Goal: Find specific page/section: Find specific page/section

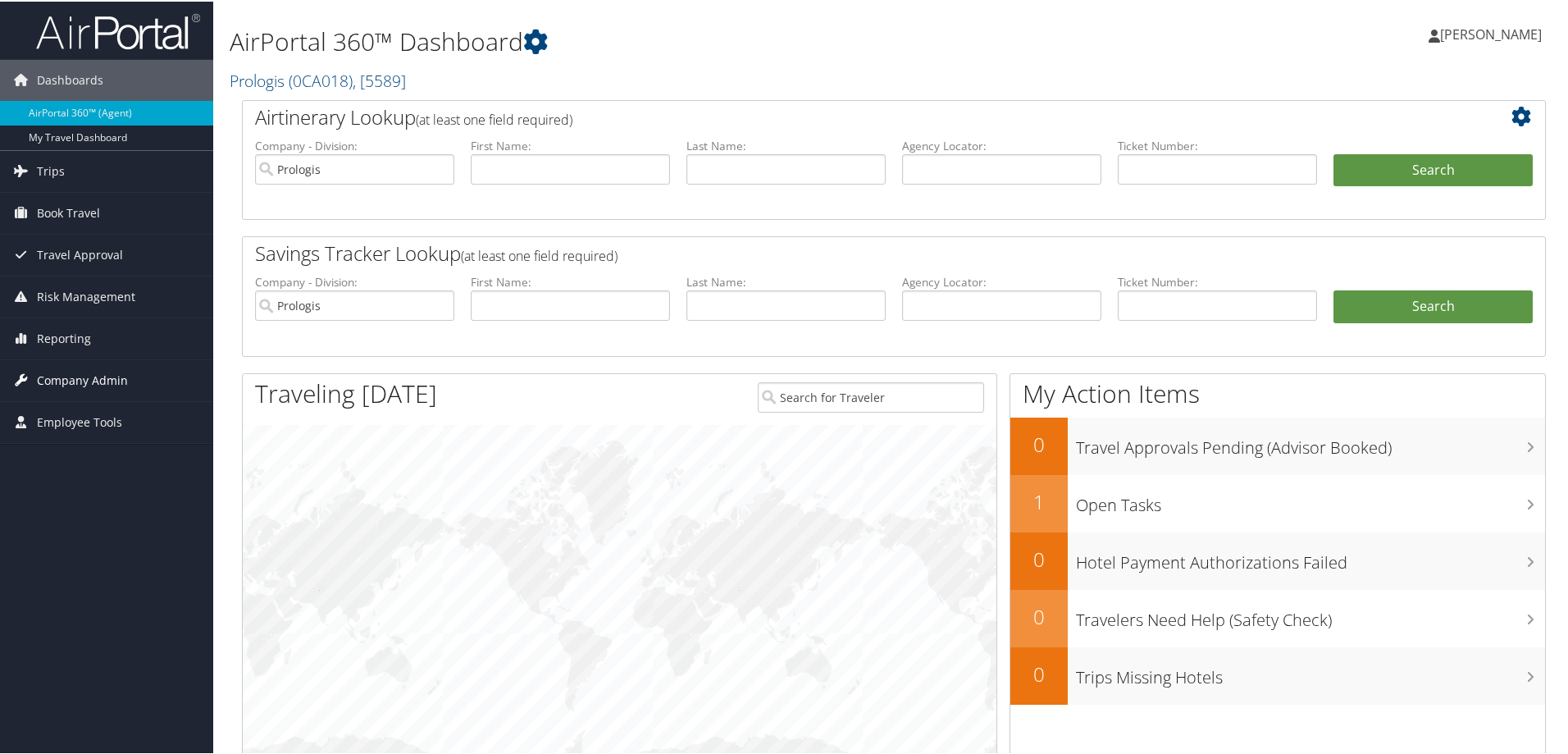
click at [105, 378] on span "Company Admin" at bounding box center [82, 379] width 91 height 41
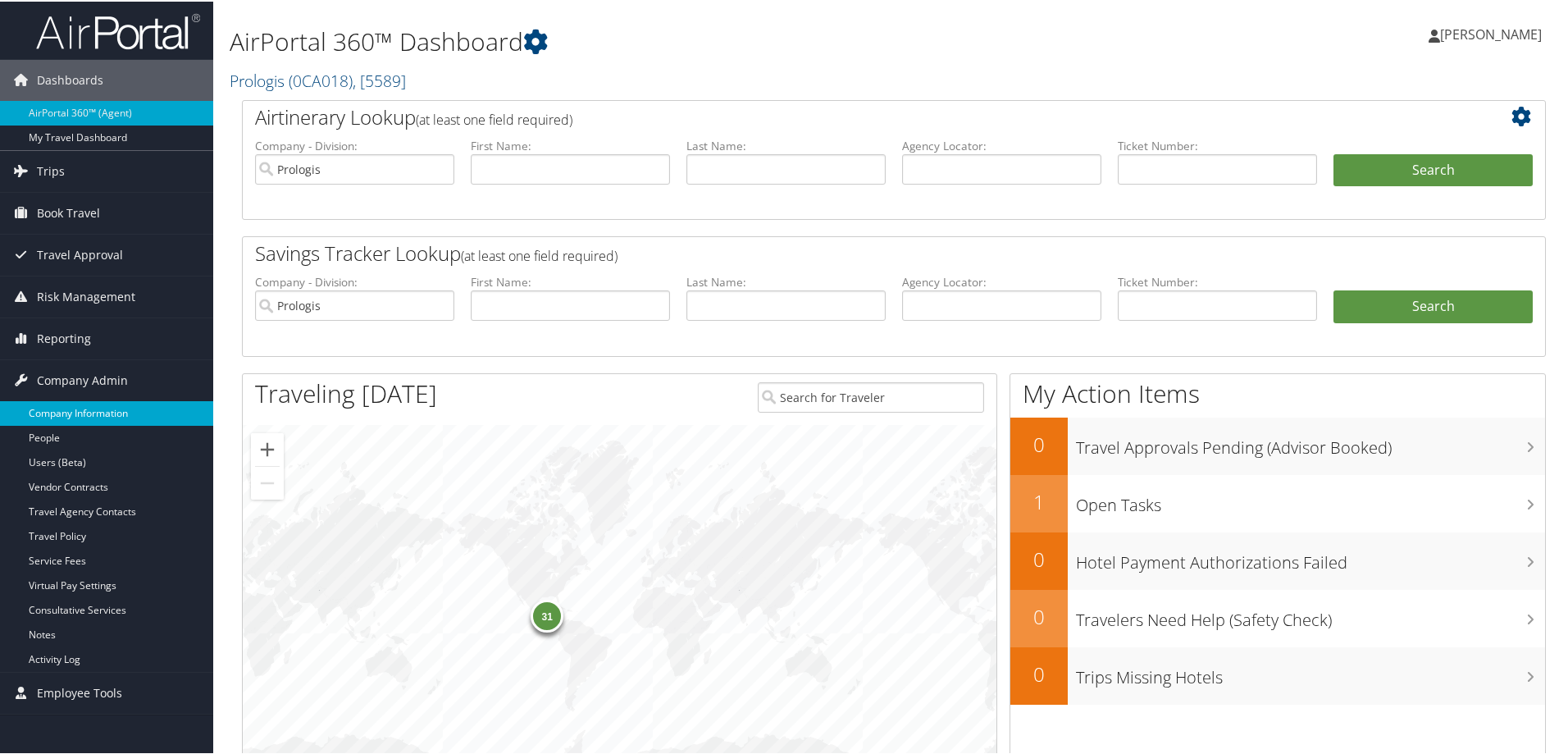
click at [97, 414] on link "Company Information" at bounding box center [106, 412] width 213 height 25
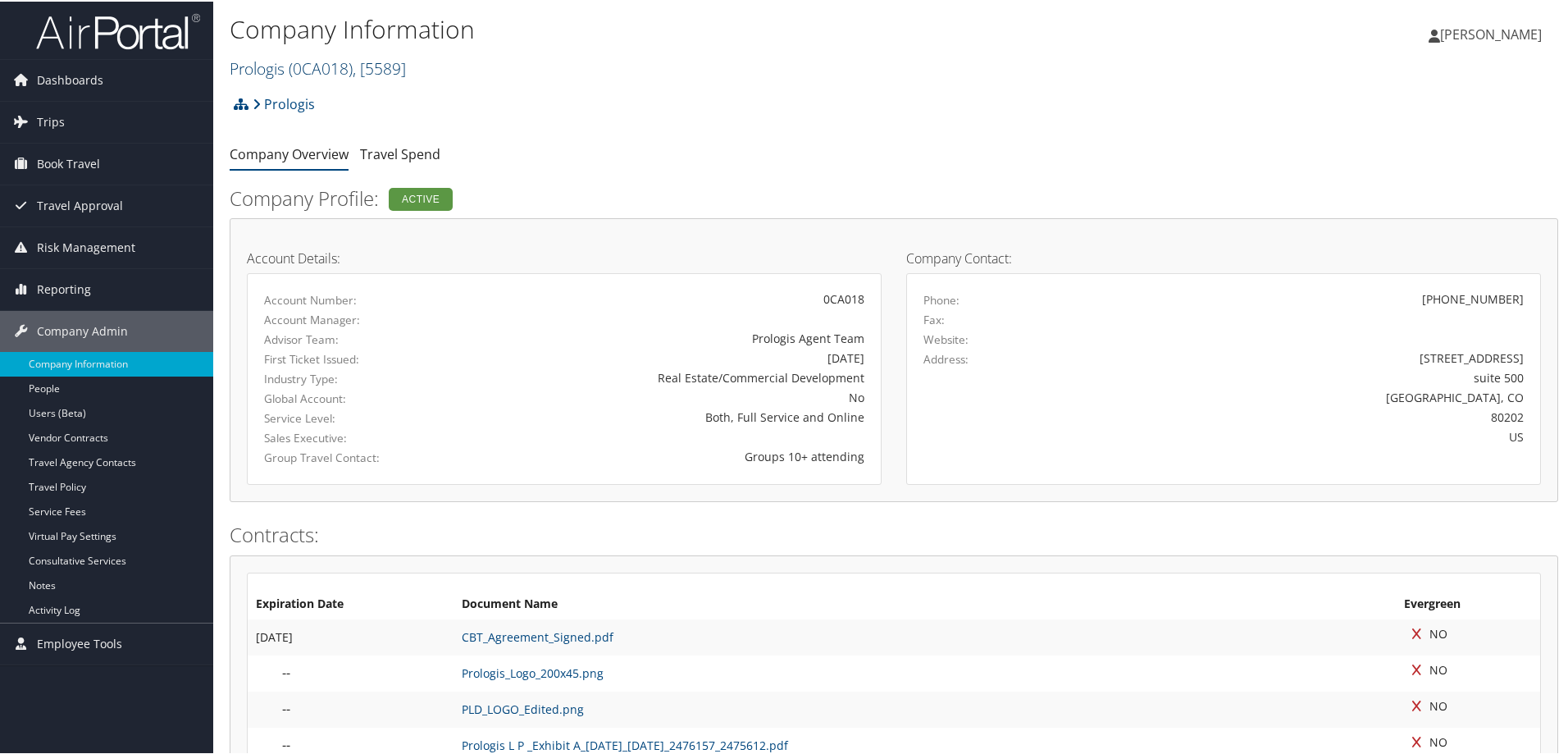
click at [346, 66] on span "( 0CA018 )" at bounding box center [321, 67] width 64 height 22
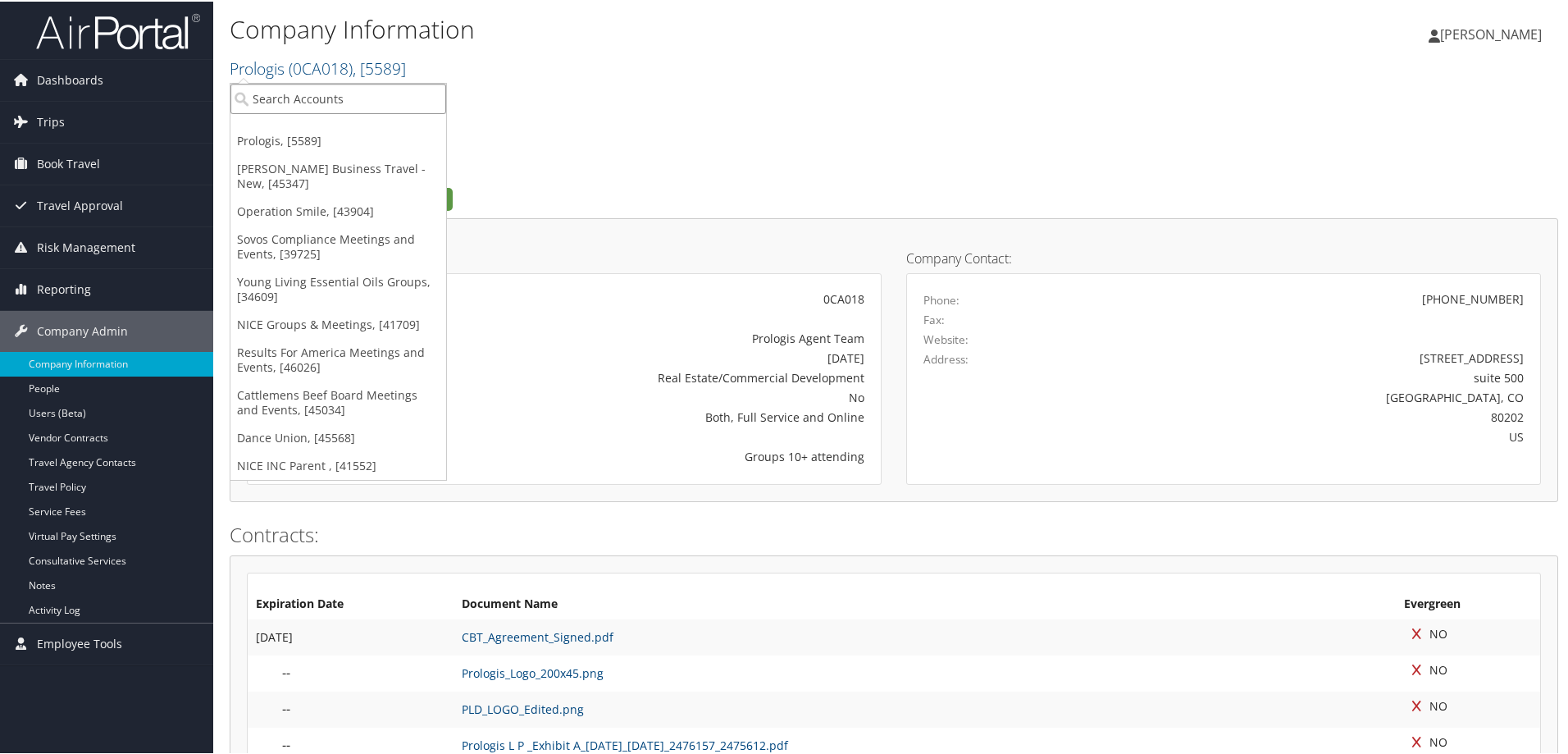
click at [314, 97] on input "search" at bounding box center [338, 97] width 216 height 30
type input "dance team"
click at [295, 432] on link "Dance Union, [45568]" at bounding box center [338, 435] width 216 height 28
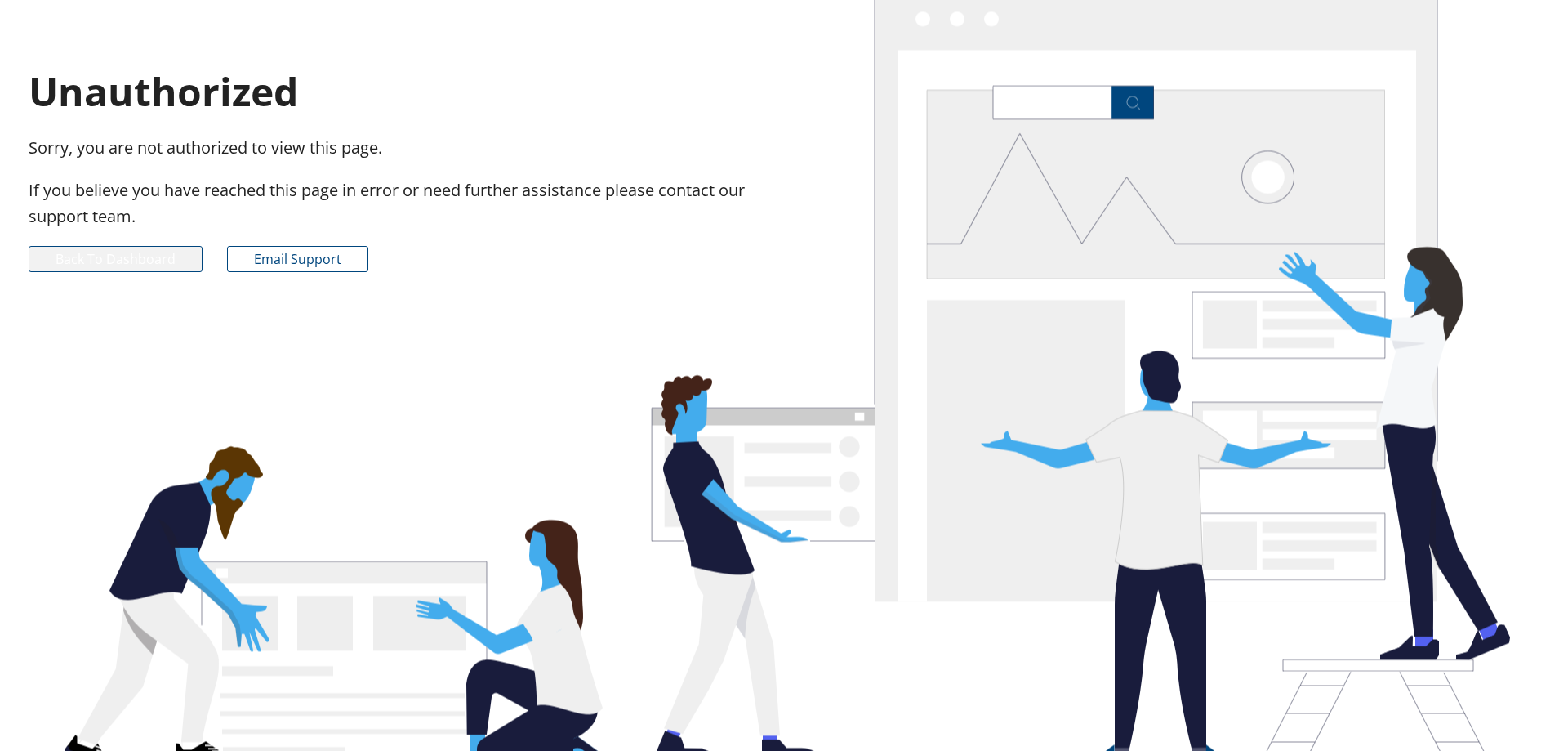
click at [106, 257] on link "Back to Dashboard" at bounding box center [115, 259] width 174 height 26
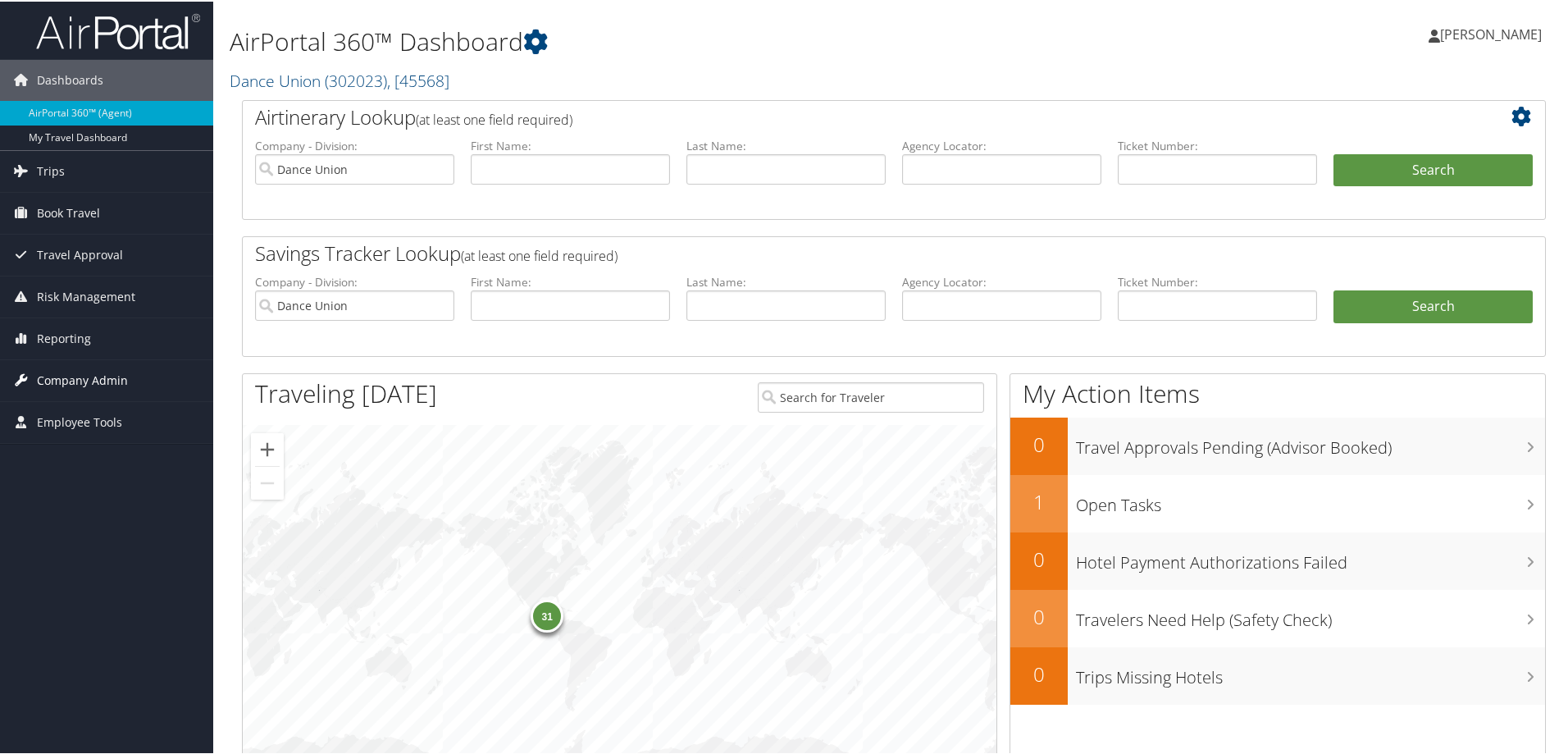
click at [82, 377] on span "Company Admin" at bounding box center [82, 379] width 91 height 41
click at [387, 78] on span "( 302023 )" at bounding box center [356, 79] width 62 height 22
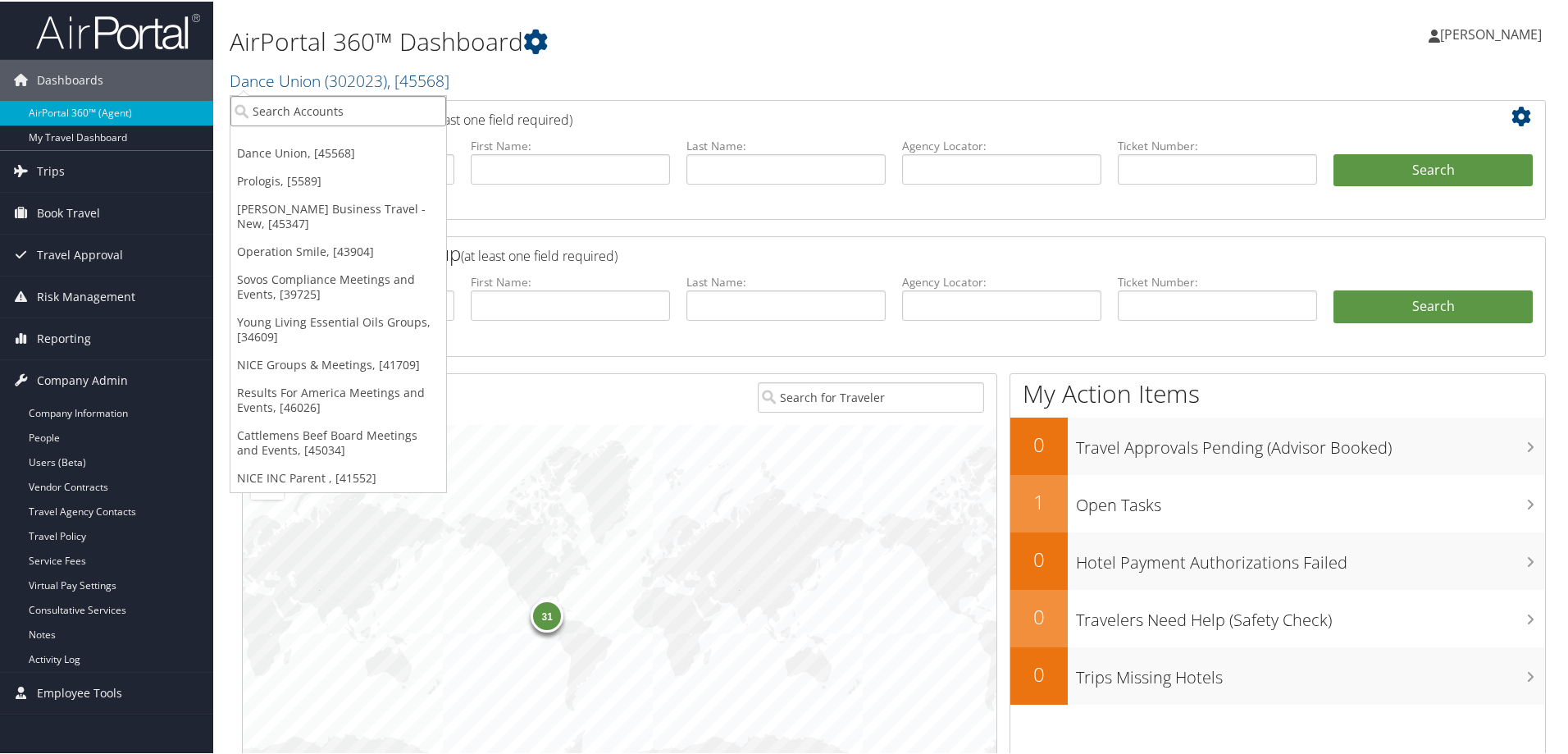
click at [342, 115] on input "search" at bounding box center [338, 110] width 216 height 30
type input "d"
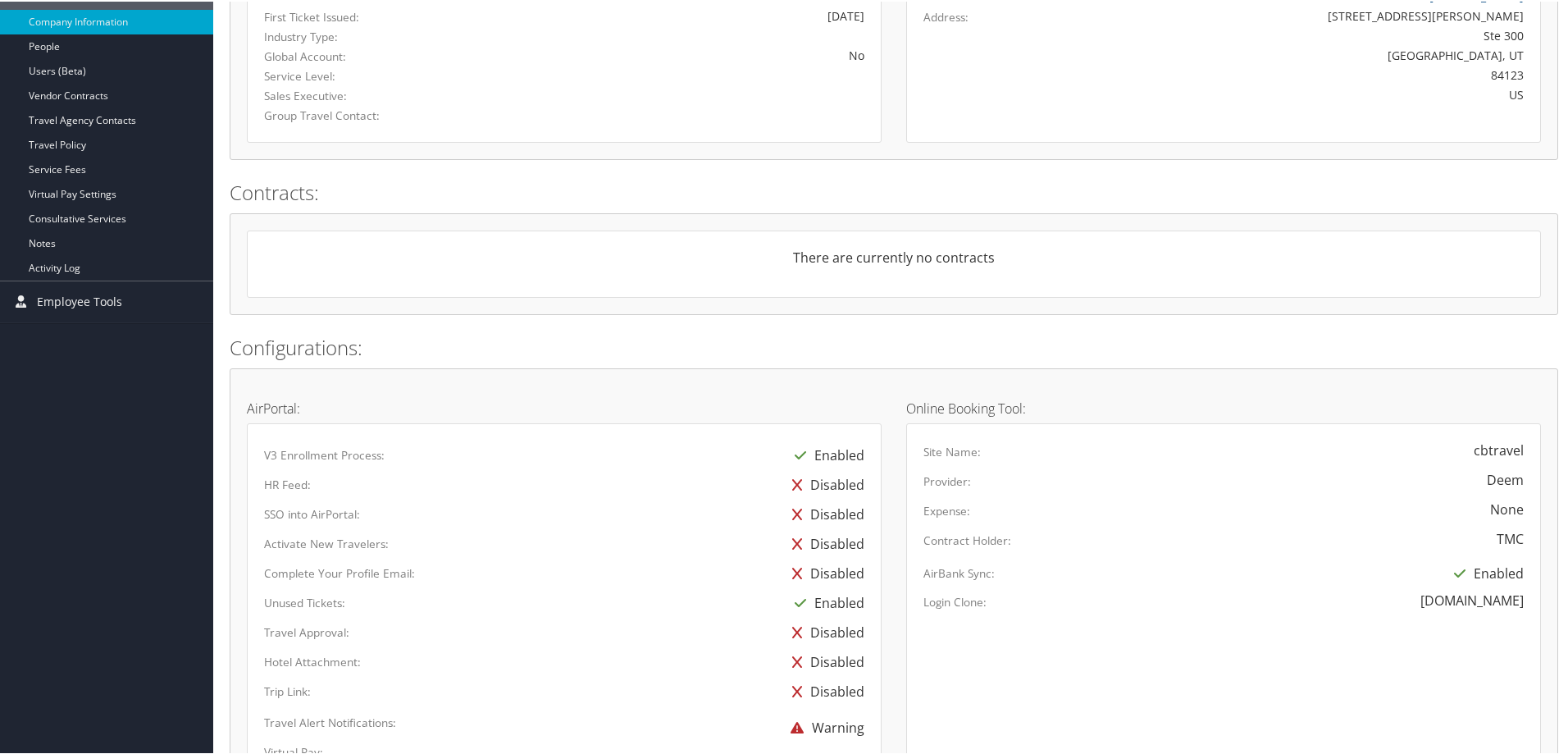
scroll to position [39, 0]
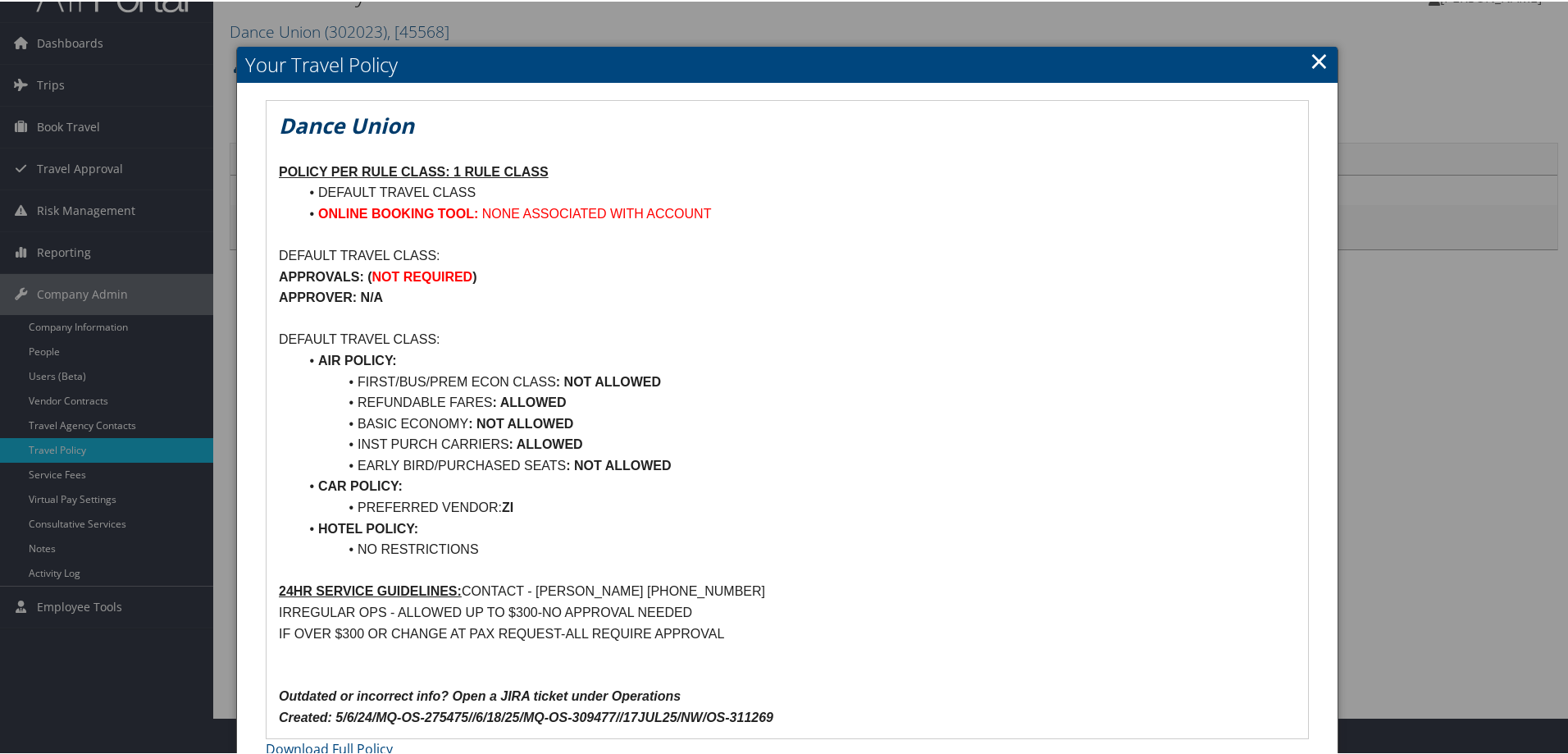
scroll to position [57, 0]
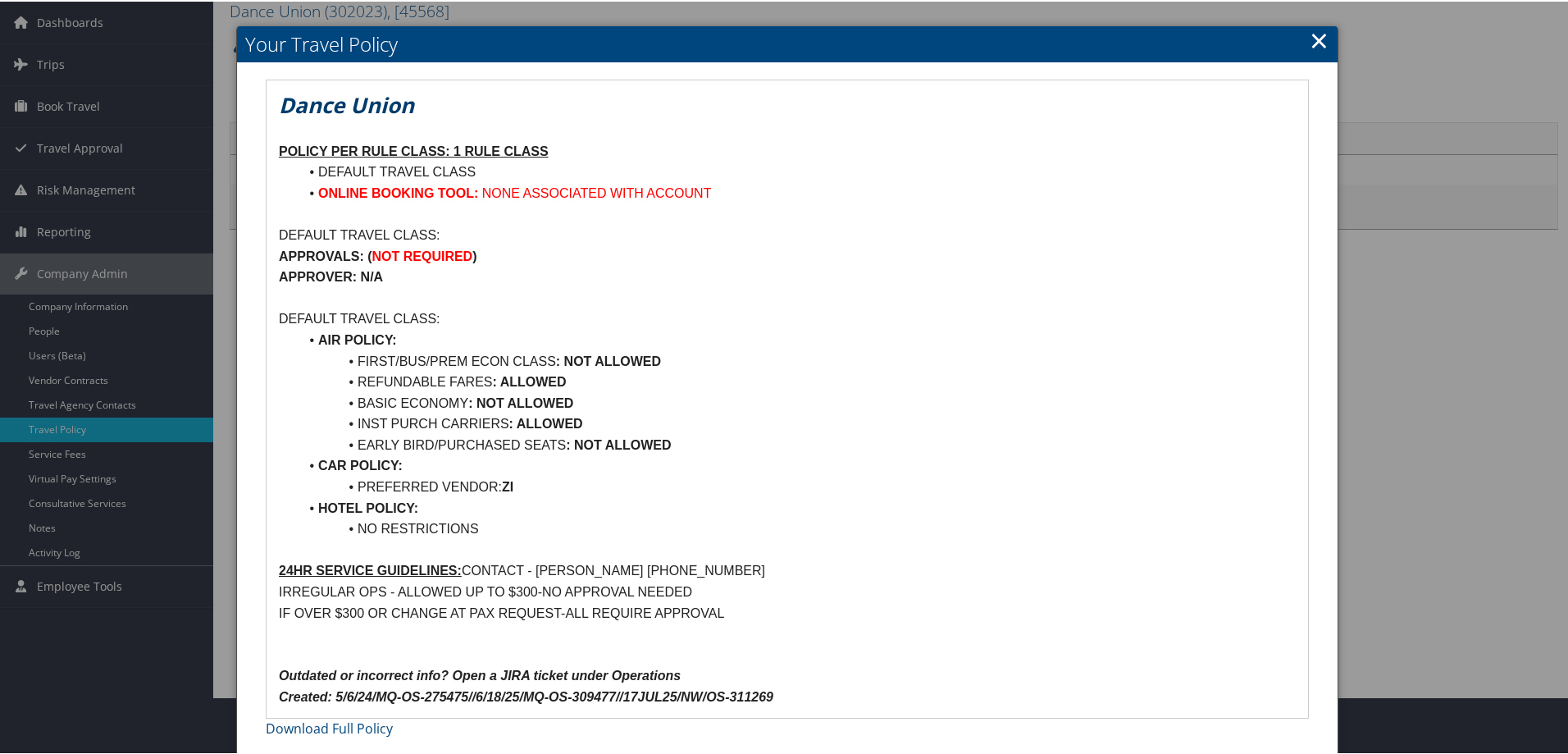
click at [1311, 45] on link "×" at bounding box center [1318, 38] width 19 height 33
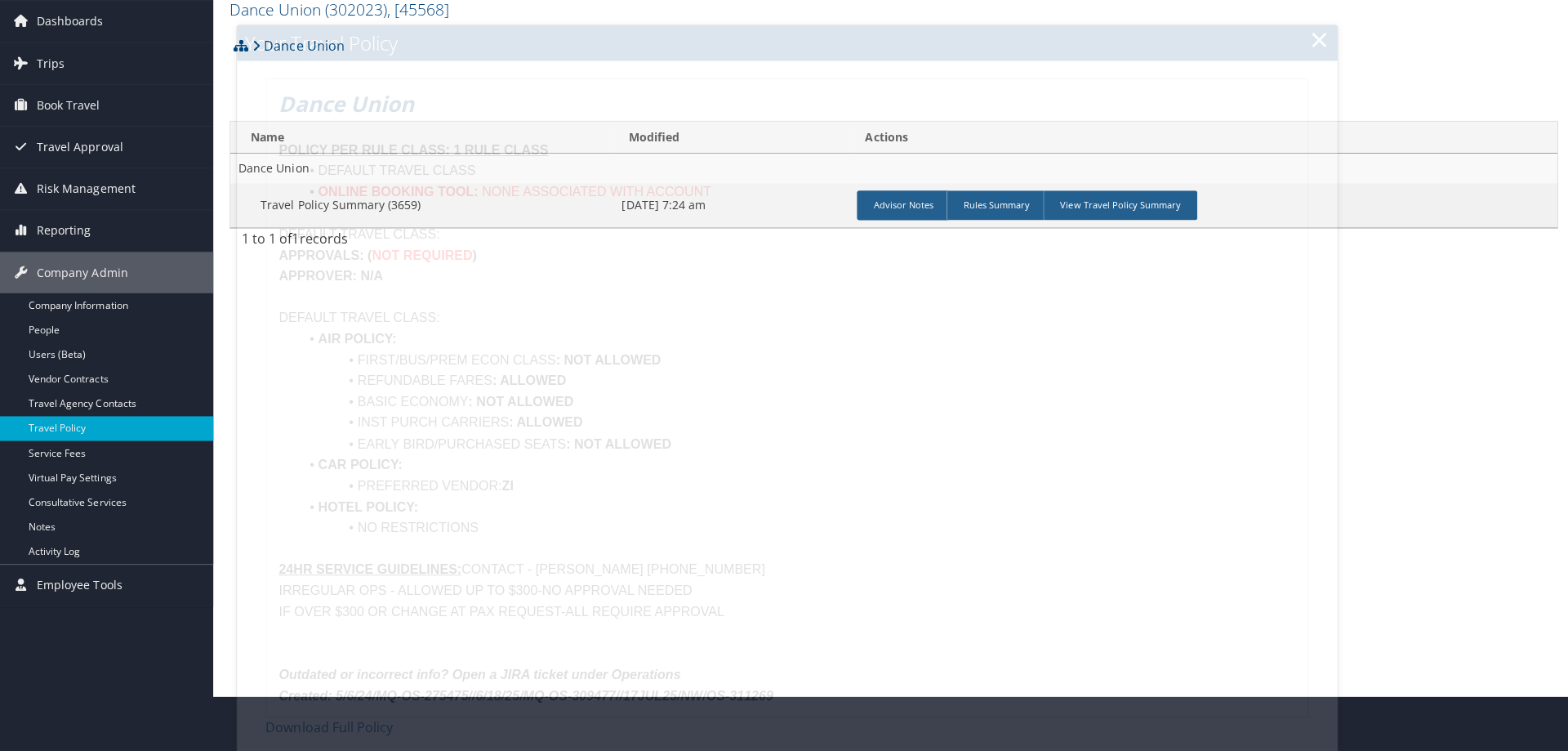
scroll to position [0, 0]
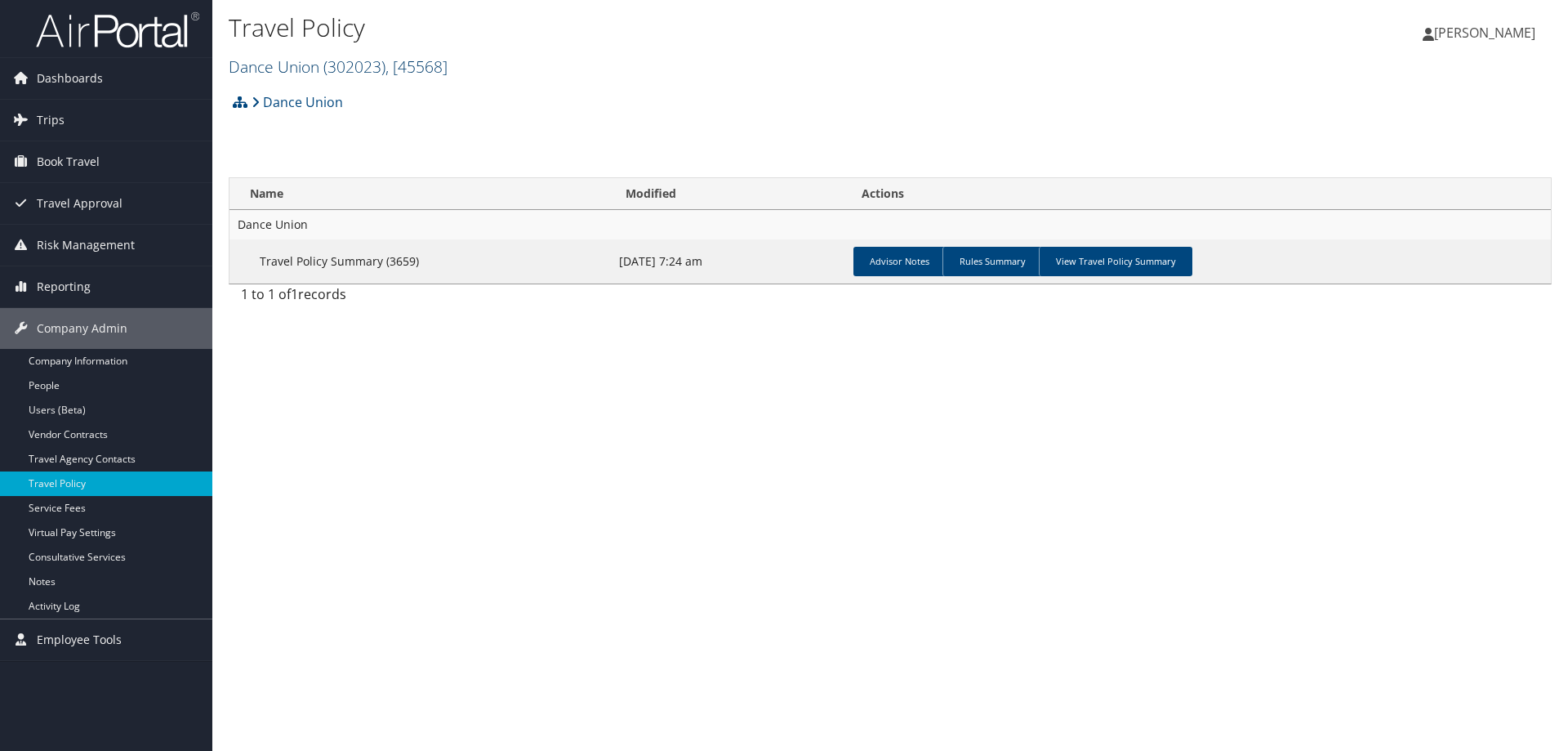
click at [306, 69] on link "Dance Union ( 302023 ) , [ 45568 ]" at bounding box center [338, 67] width 219 height 22
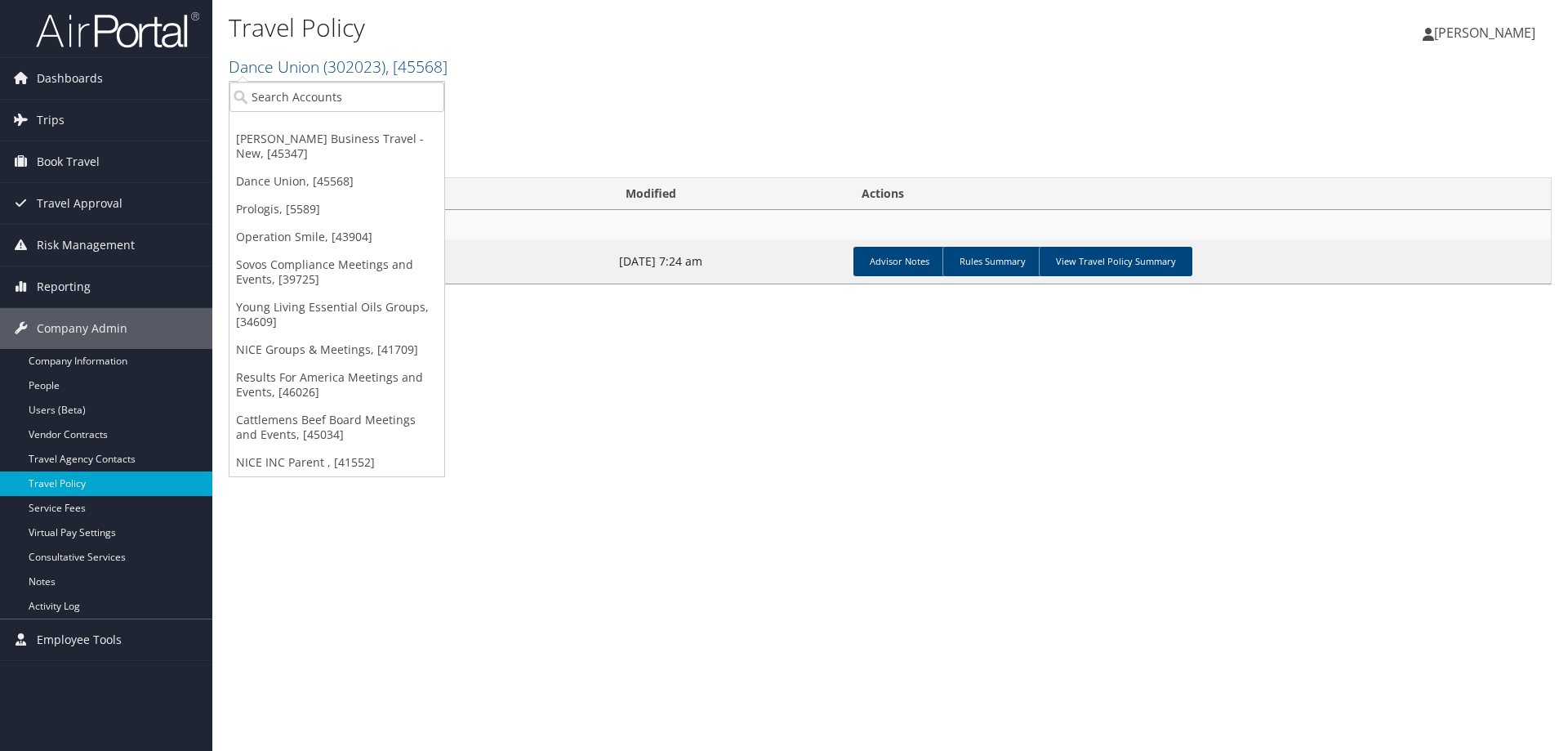
click at [599, 98] on div "Dance Union Account Structure × Create Client New child of undefined Name Requi…" at bounding box center [889, 108] width 1323 height 44
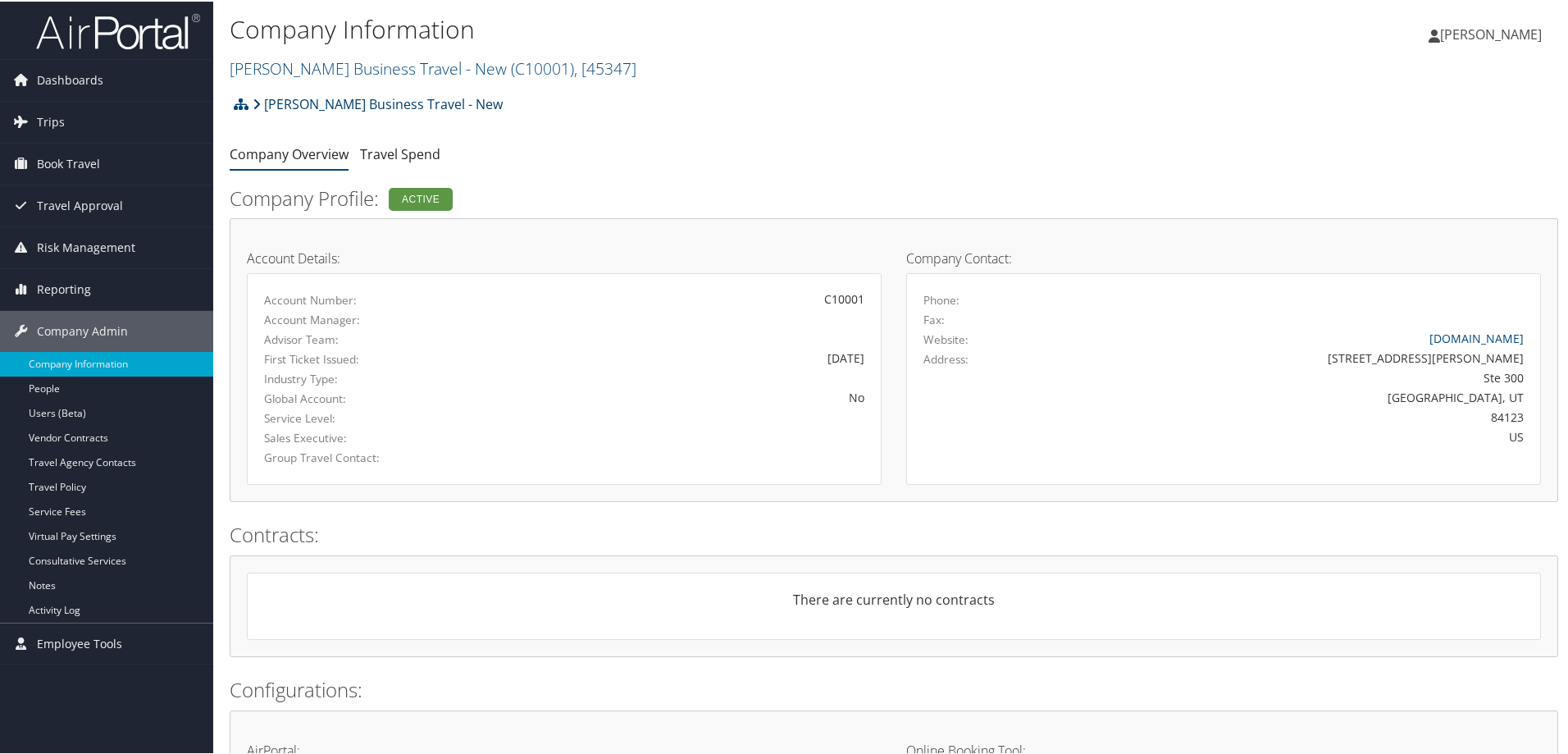
click at [351, 98] on link "[PERSON_NAME] Business Travel - New" at bounding box center [377, 103] width 250 height 33
click at [433, 105] on link "[PERSON_NAME] Business Travel - New" at bounding box center [377, 103] width 250 height 33
click at [586, 72] on span ", [ 45347 ]" at bounding box center [605, 67] width 62 height 22
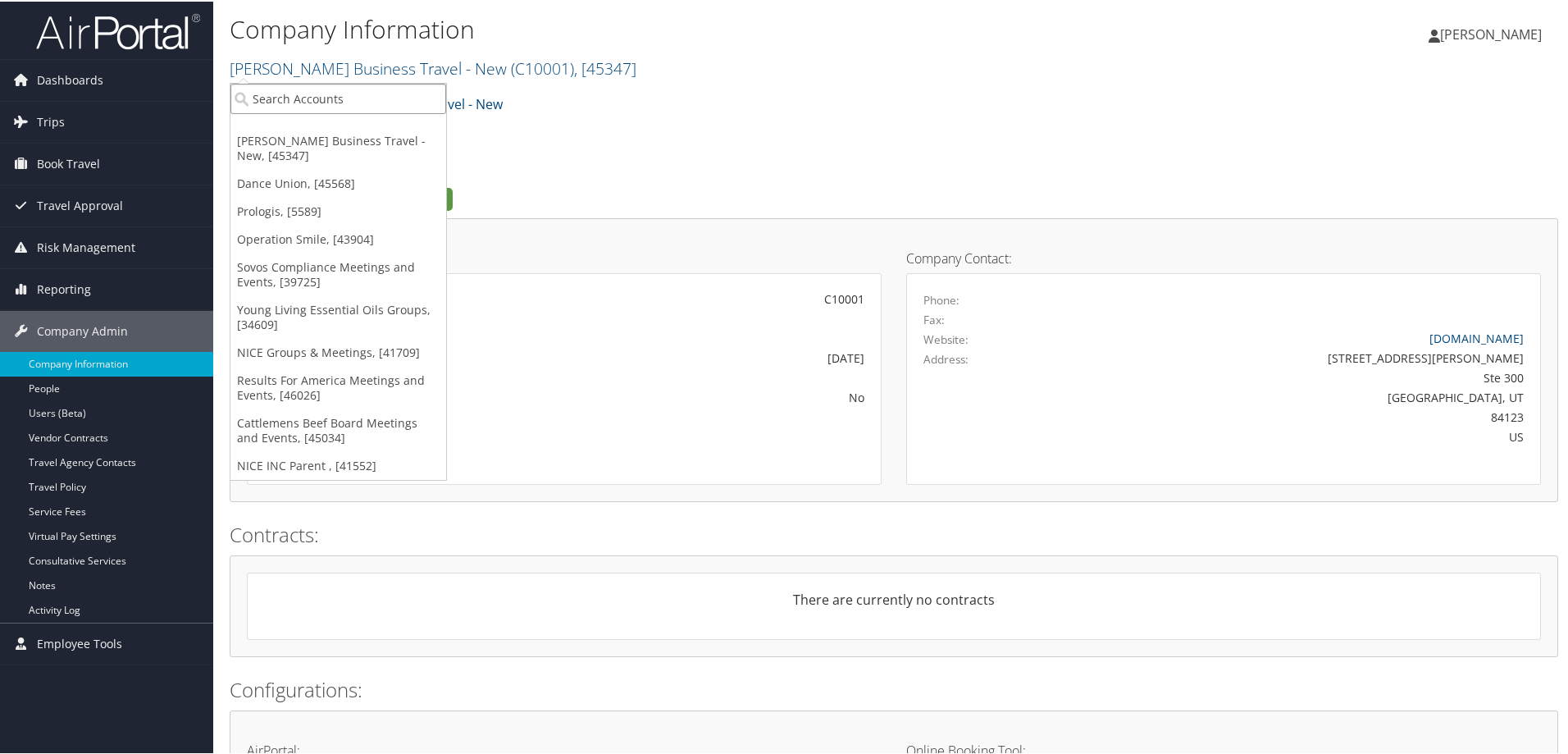
click at [363, 101] on input "search" at bounding box center [338, 97] width 216 height 30
type input "dance team"
click at [386, 183] on link "Dance Union, [45568]" at bounding box center [338, 181] width 216 height 28
